Goal: Task Accomplishment & Management: Use online tool/utility

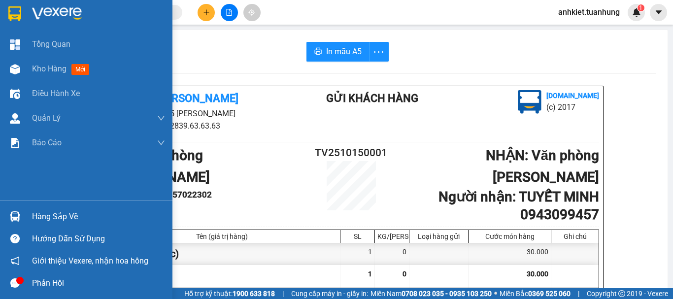
click at [53, 204] on div "Hàng sắp về Hướng dẫn sử dụng Giới thiệu Vexere, nhận hoa hồng Phản hồi" at bounding box center [86, 247] width 173 height 94
click at [56, 208] on div "Hàng sắp về" at bounding box center [86, 217] width 173 height 22
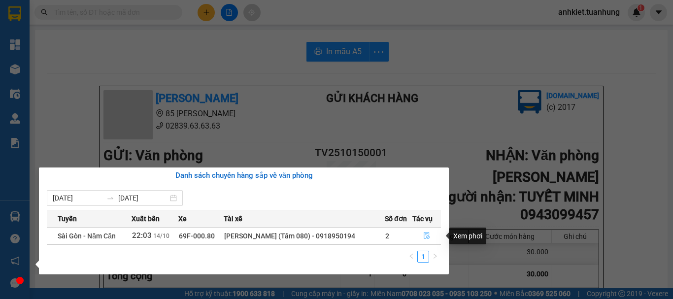
click at [424, 238] on icon "file-done" at bounding box center [427, 236] width 6 height 7
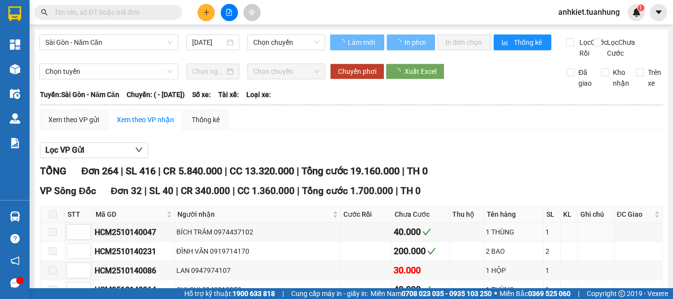
type input "[DATE]"
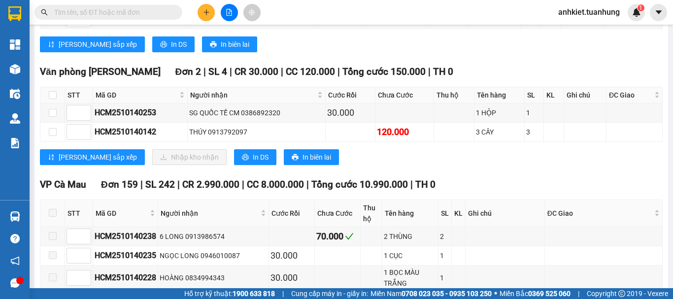
scroll to position [1485, 0]
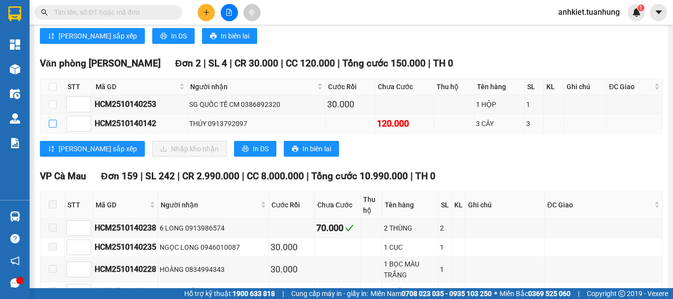
click at [54, 128] on input "checkbox" at bounding box center [53, 124] width 8 height 8
checkbox input "true"
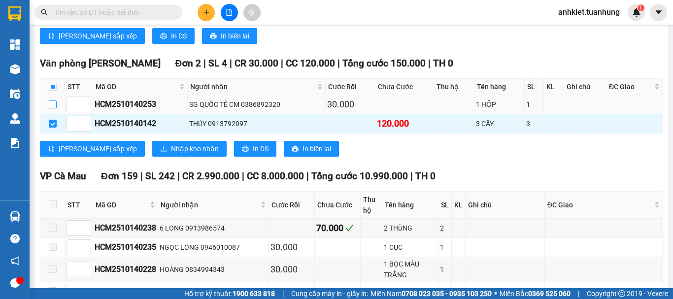
click at [53, 108] on input "checkbox" at bounding box center [53, 105] width 8 height 8
checkbox input "true"
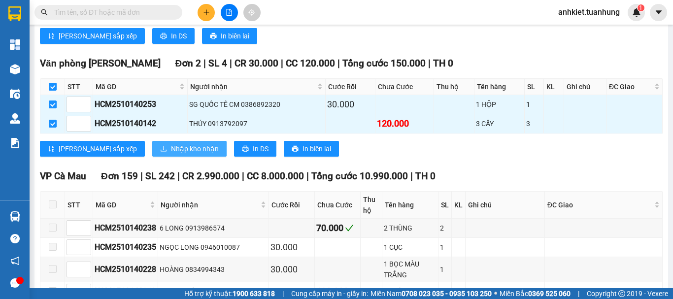
click at [171, 154] on span "Nhập kho nhận" at bounding box center [195, 148] width 48 height 11
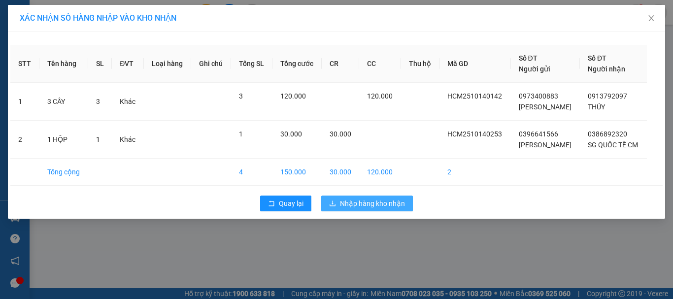
click at [375, 207] on span "Nhập hàng kho nhận" at bounding box center [372, 203] width 65 height 11
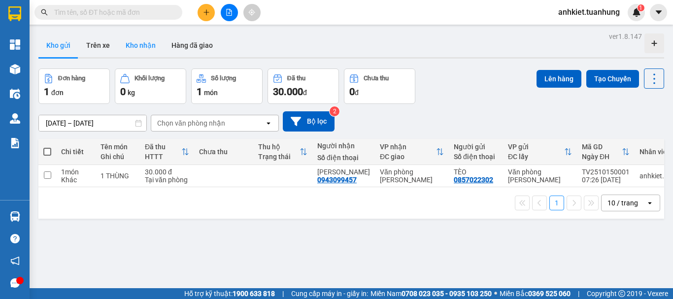
click at [129, 56] on button "Kho nhận" at bounding box center [141, 46] width 46 height 24
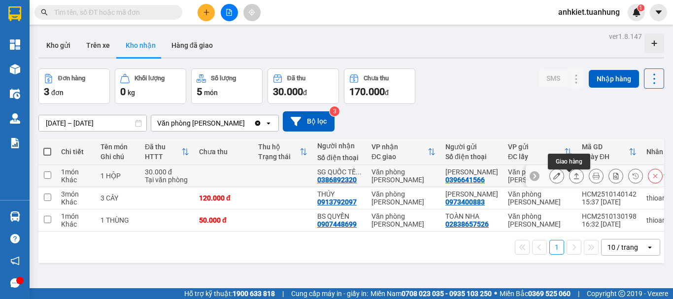
click at [573, 178] on icon at bounding box center [576, 176] width 7 height 7
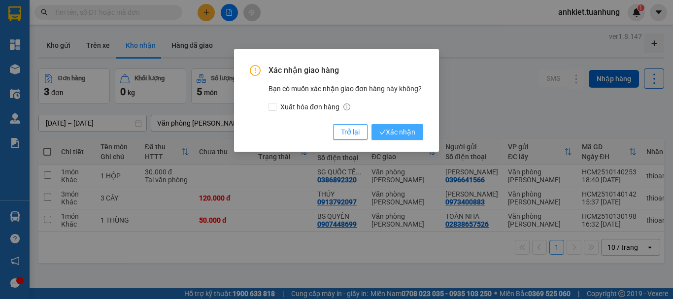
click at [403, 140] on button "Xác nhận" at bounding box center [398, 132] width 52 height 16
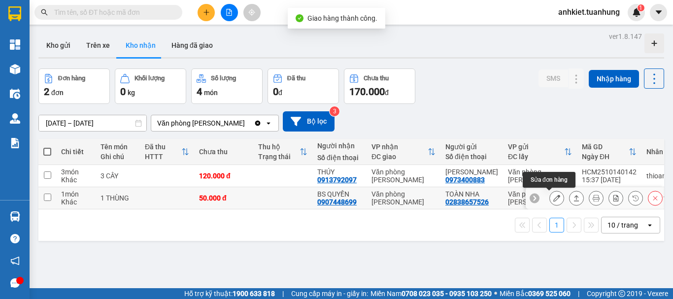
click at [553, 197] on button at bounding box center [557, 198] width 14 height 17
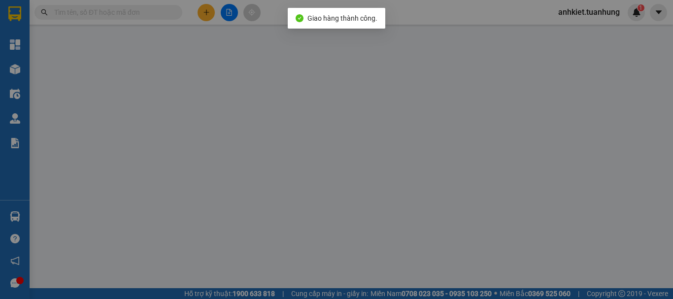
type input "02838657526"
type input "TOÀN NHA"
type input "0907448699"
type input "BS QUYỀN"
type input "50.000"
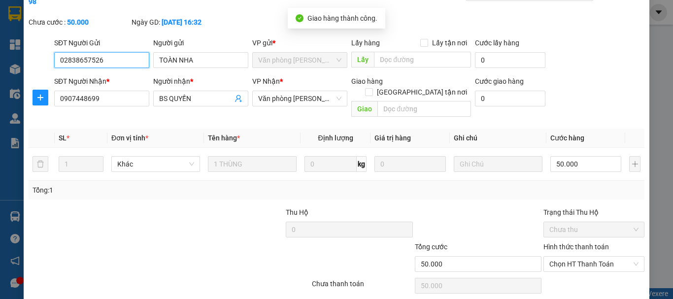
scroll to position [68, 0]
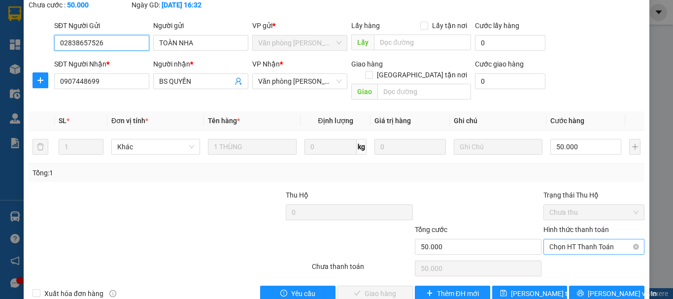
click at [567, 240] on span "Chọn HT Thanh Toán" at bounding box center [594, 247] width 89 height 15
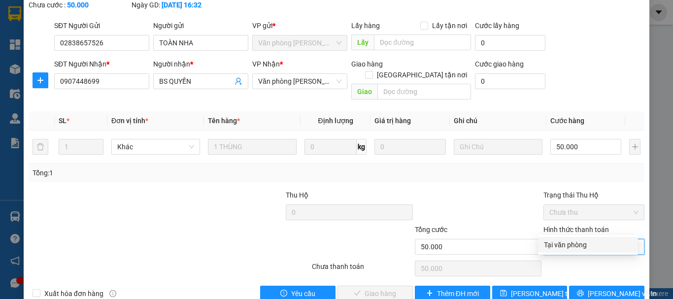
click at [568, 248] on div "Tại văn phòng" at bounding box center [588, 245] width 88 height 11
type input "0"
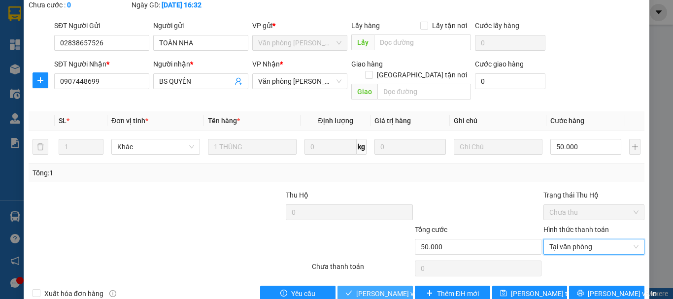
click at [378, 288] on span "[PERSON_NAME] và Giao hàng" at bounding box center [403, 293] width 95 height 11
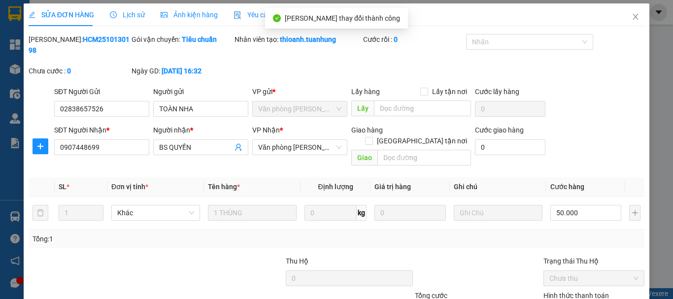
scroll to position [0, 0]
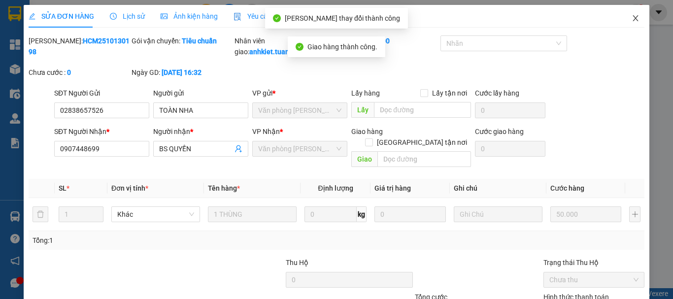
click at [624, 18] on span "Close" at bounding box center [636, 19] width 28 height 28
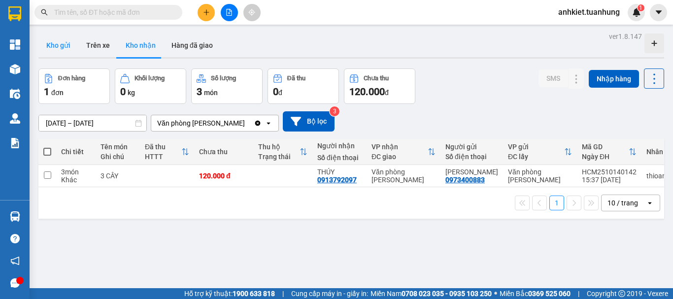
click at [55, 50] on button "Kho gửi" at bounding box center [58, 46] width 40 height 24
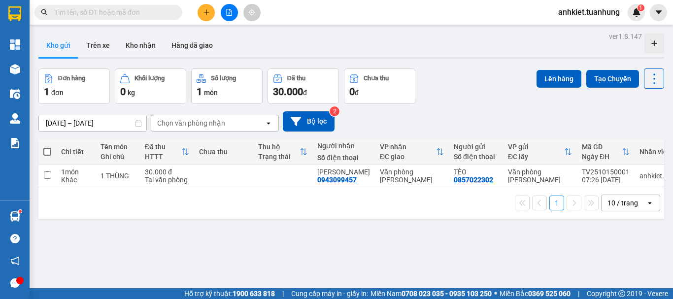
click at [47, 148] on span at bounding box center [47, 152] width 8 height 8
click at [47, 147] on input "checkbox" at bounding box center [47, 147] width 0 height 0
checkbox input "true"
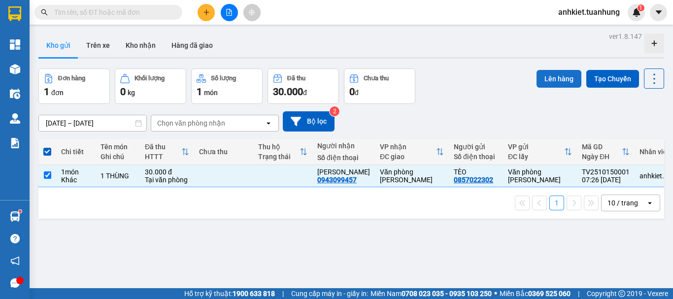
click at [539, 81] on button "Lên hàng" at bounding box center [559, 79] width 45 height 18
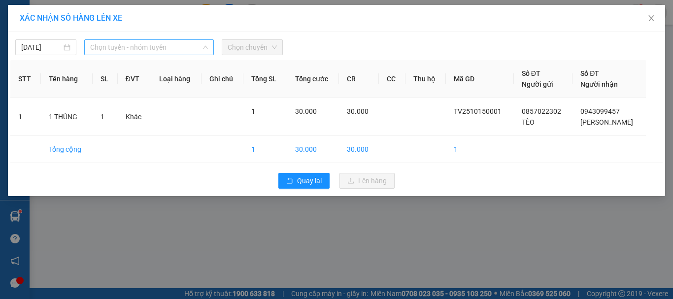
click at [141, 55] on div "Chọn tuyến - nhóm tuyến" at bounding box center [149, 47] width 130 height 16
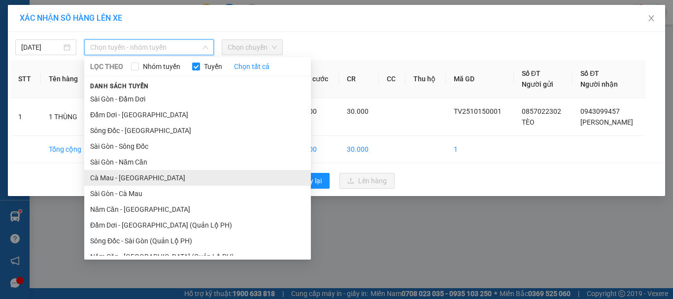
click at [120, 178] on li "Cà Mau - [GEOGRAPHIC_DATA]" at bounding box center [197, 178] width 227 height 16
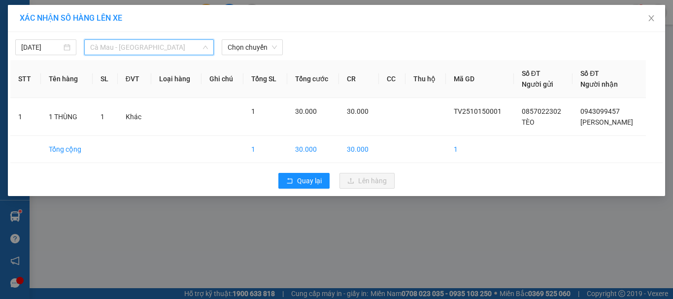
click at [127, 47] on span "Cà Mau - [GEOGRAPHIC_DATA]" at bounding box center [149, 47] width 118 height 15
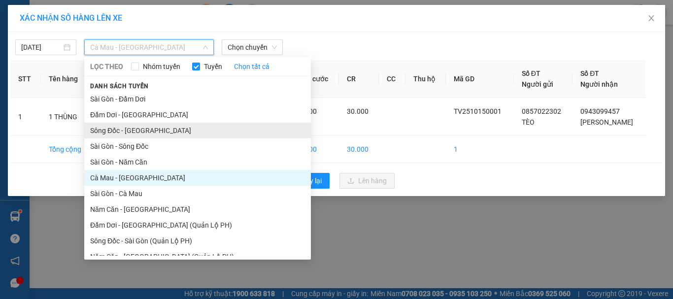
click at [136, 126] on li "Sông Đốc - [GEOGRAPHIC_DATA]" at bounding box center [197, 131] width 227 height 16
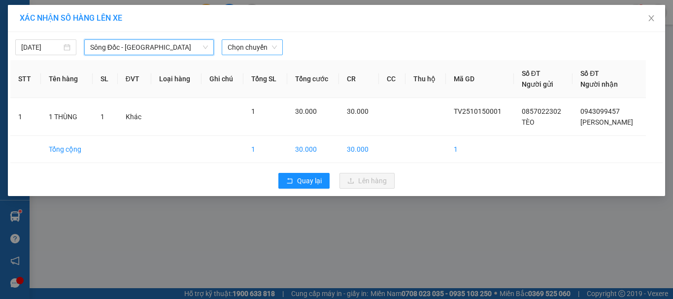
click at [243, 48] on span "Chọn chuyến" at bounding box center [252, 47] width 49 height 15
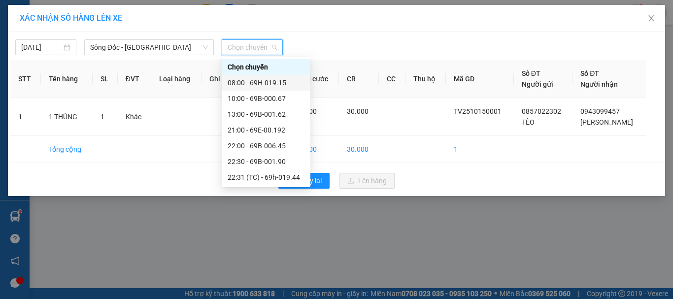
click at [263, 83] on div "08:00 - 69H-019.15" at bounding box center [266, 82] width 77 height 11
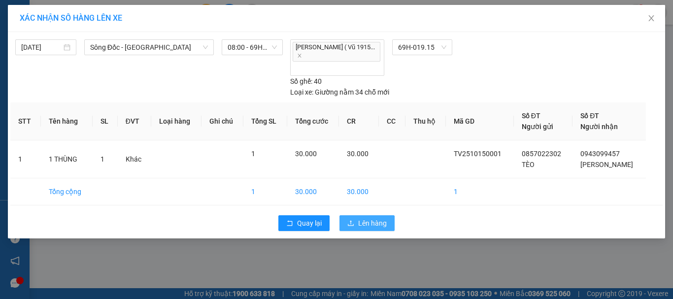
click at [373, 218] on span "Lên hàng" at bounding box center [372, 223] width 29 height 11
